Goal: Task Accomplishment & Management: Manage account settings

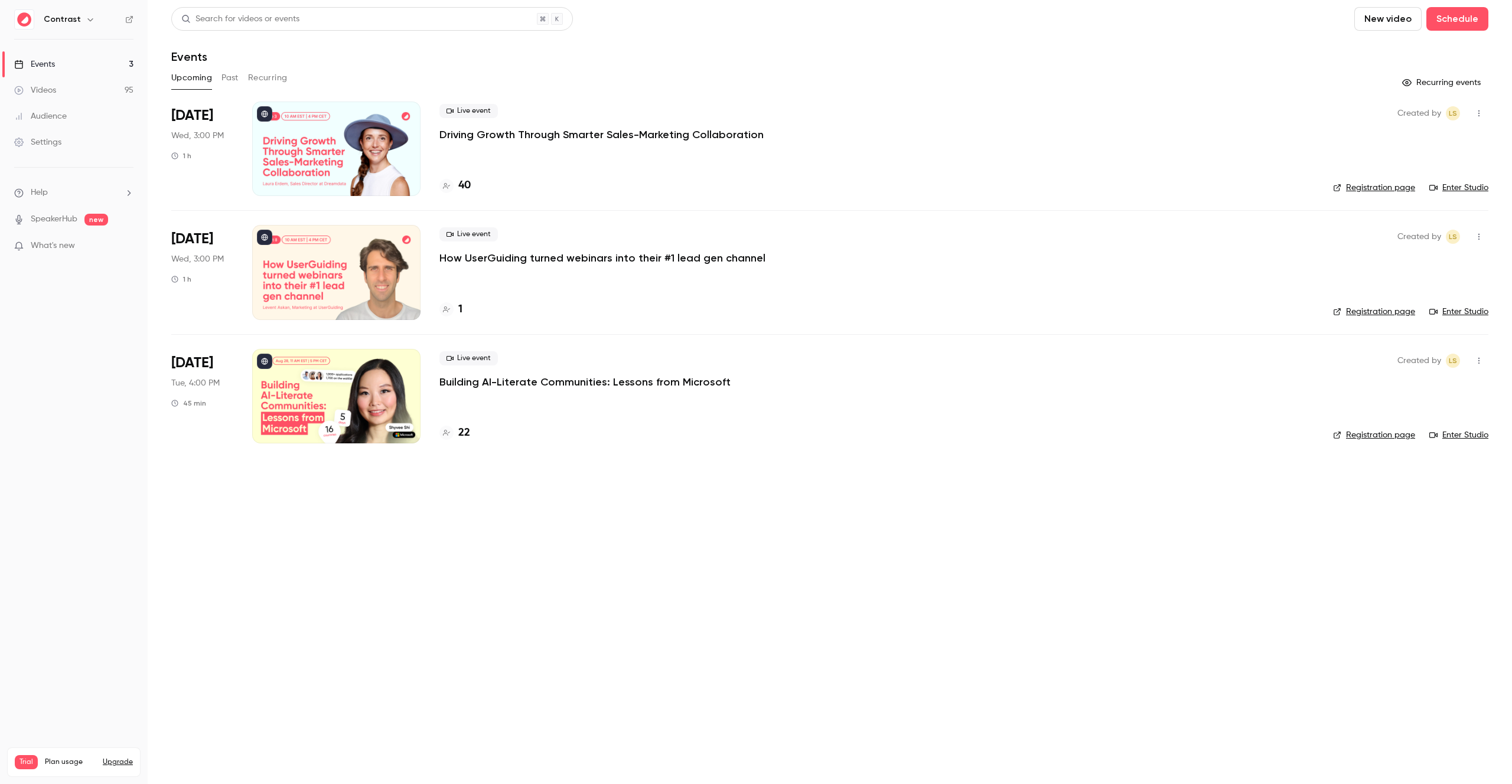
click at [86, 15] on icon "button" at bounding box center [90, 19] width 9 height 9
click at [73, 199] on div "Log out" at bounding box center [132, 203] width 178 height 12
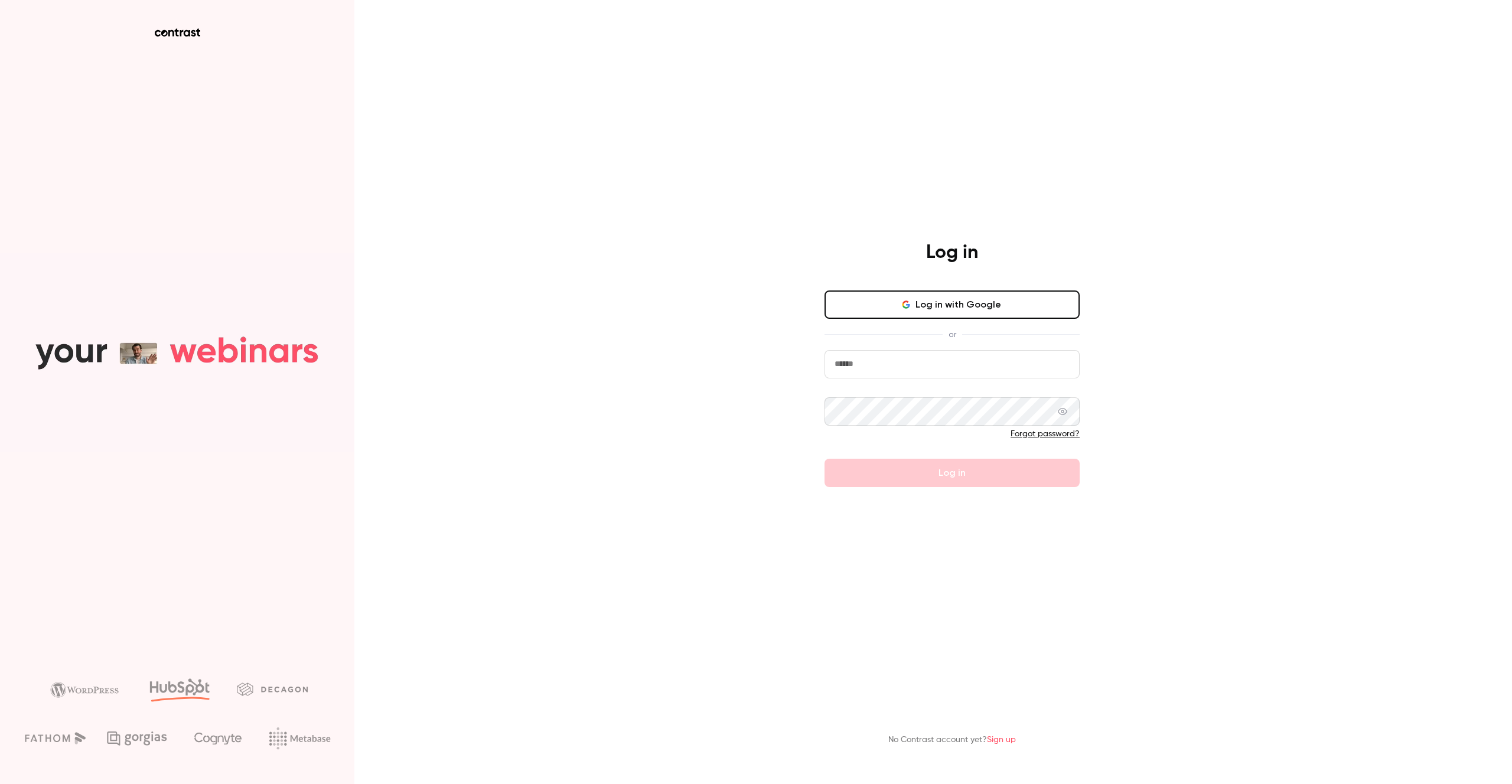
click at [181, 41] on aside at bounding box center [177, 392] width 355 height 784
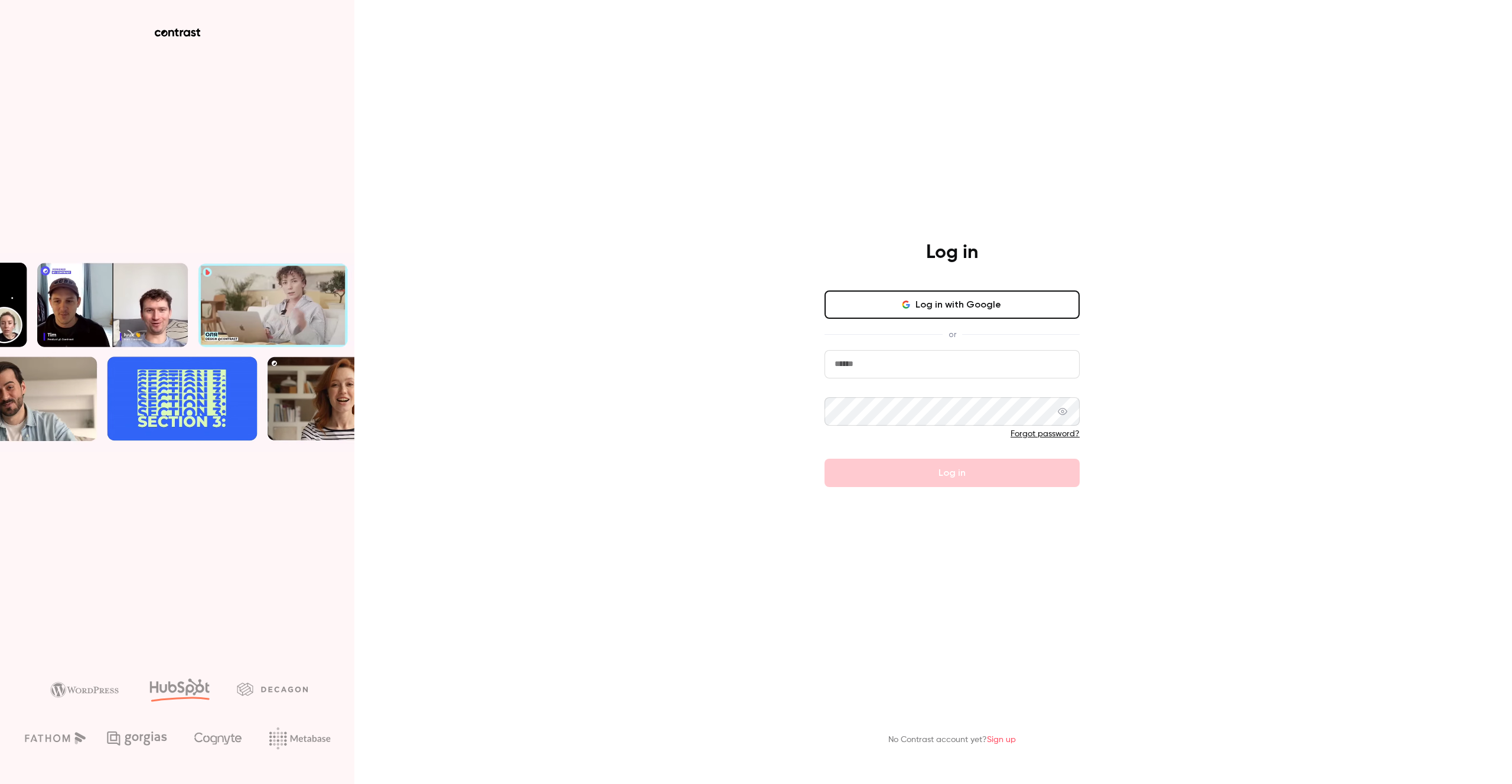
click at [181, 32] on icon at bounding box center [178, 32] width 45 height 9
